Goal: Task Accomplishment & Management: Manage account settings

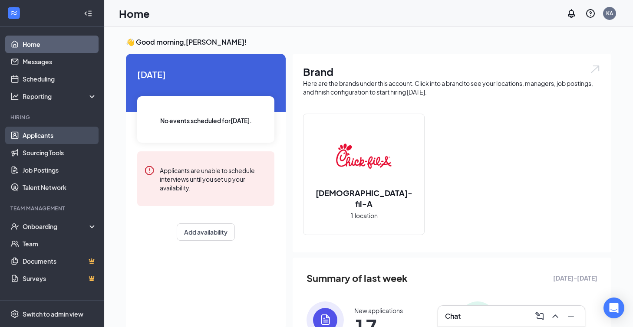
click at [45, 137] on link "Applicants" at bounding box center [60, 135] width 74 height 17
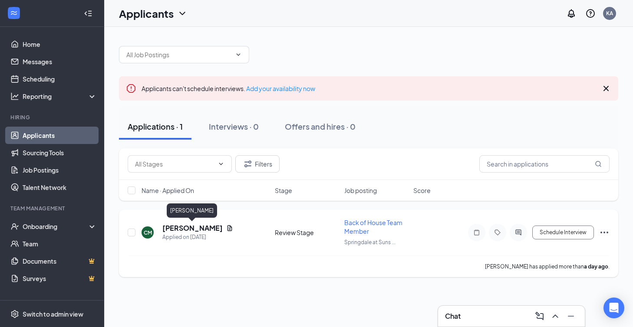
click at [210, 226] on h5 "[PERSON_NAME]" at bounding box center [192, 228] width 60 height 10
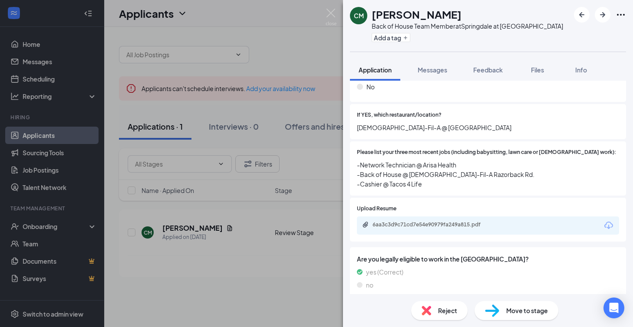
scroll to position [294, 0]
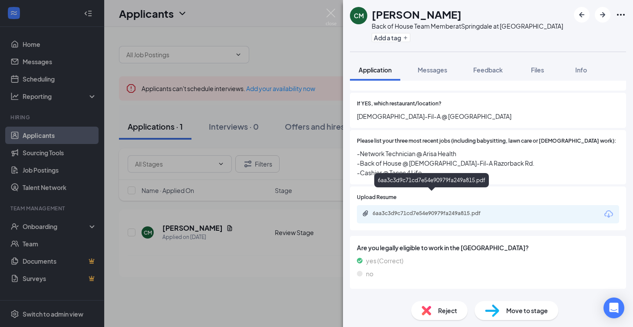
click at [444, 210] on div "6aa3c3d9c71cd7e54e90979fa249a815.pdf" at bounding box center [433, 213] width 122 height 7
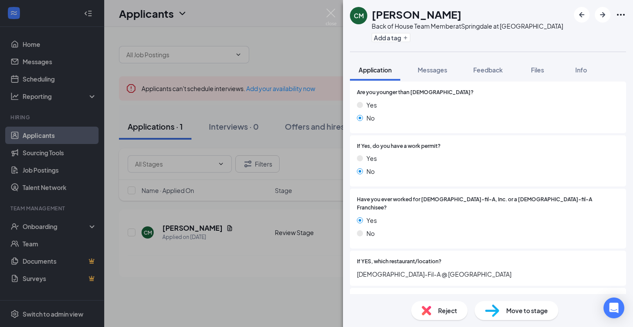
scroll to position [0, 0]
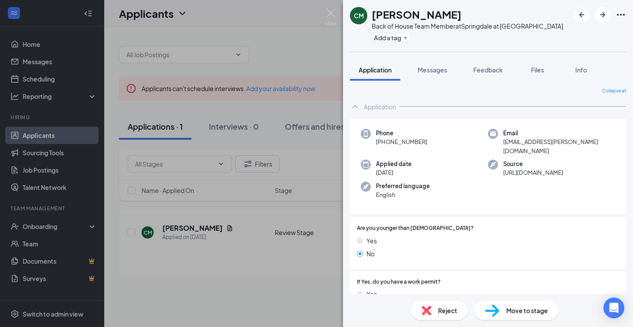
click at [444, 312] on span "Reject" at bounding box center [447, 311] width 19 height 10
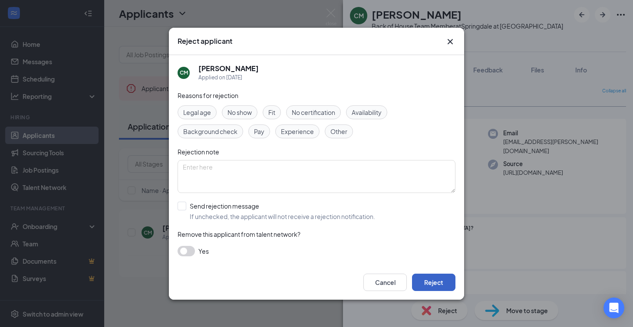
click at [429, 290] on button "Reject" at bounding box center [433, 282] width 43 height 17
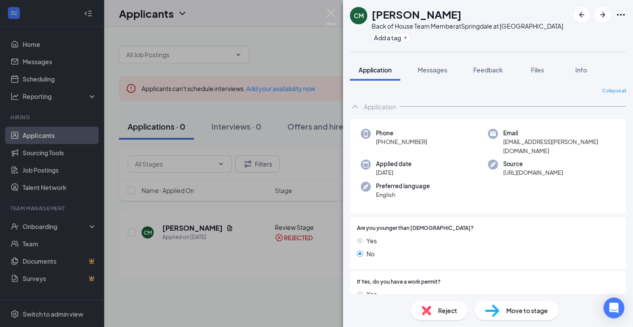
click at [447, 307] on span "Reject" at bounding box center [447, 311] width 19 height 10
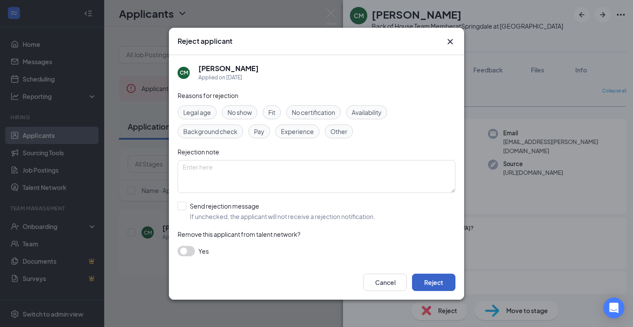
click at [434, 282] on button "Reject" at bounding box center [433, 282] width 43 height 17
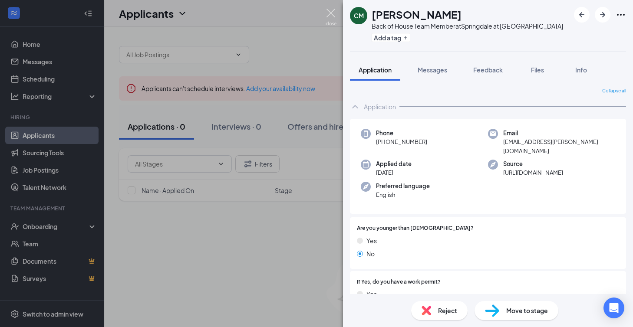
click at [329, 13] on img at bounding box center [330, 17] width 11 height 17
